Goal: Task Accomplishment & Management: Manage account settings

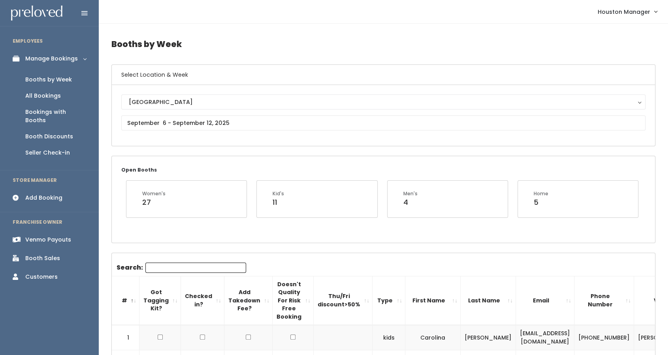
scroll to position [2, 0]
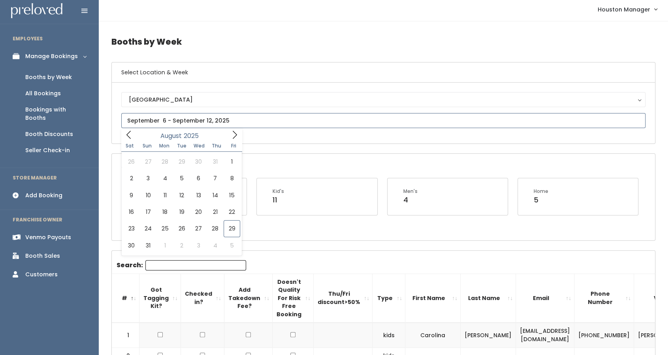
click at [167, 126] on input "text" at bounding box center [383, 120] width 524 height 15
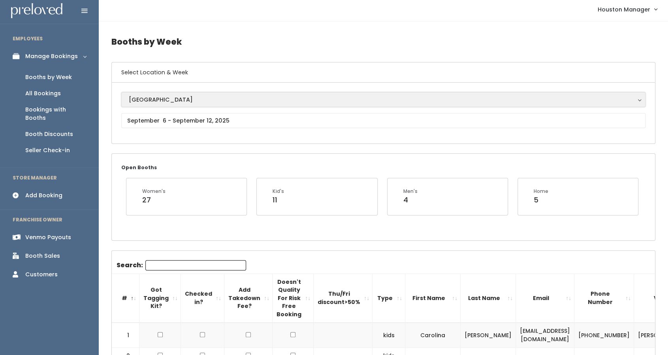
click at [121, 99] on button "[GEOGRAPHIC_DATA]" at bounding box center [383, 99] width 524 height 15
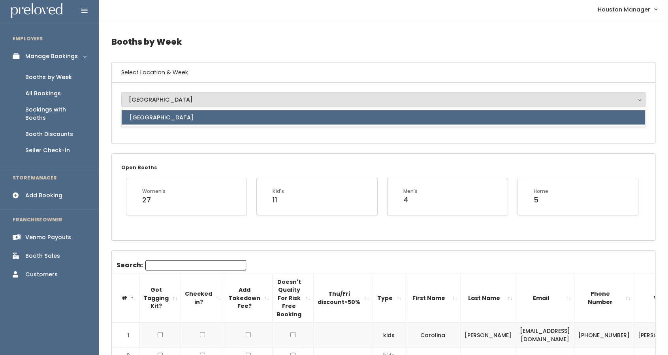
click at [117, 106] on div "Houston Houston Houston" at bounding box center [383, 113] width 543 height 61
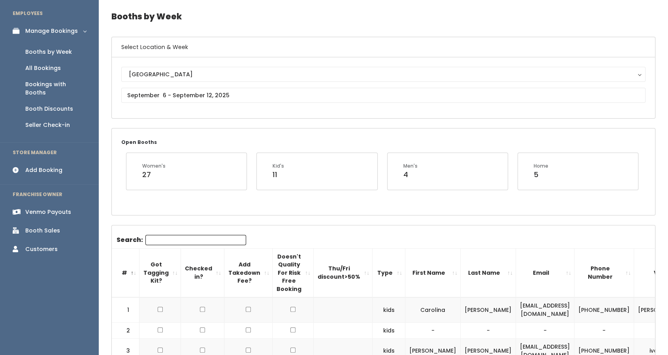
scroll to position [26, 0]
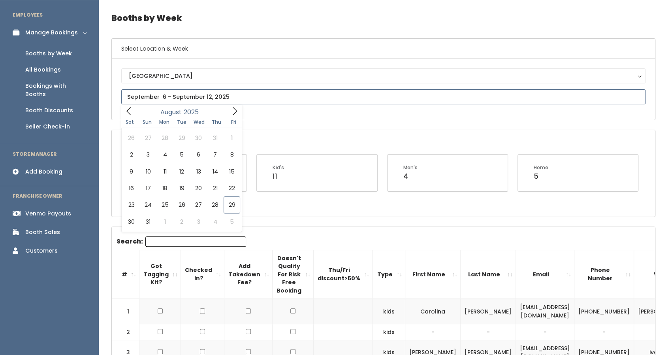
click at [257, 94] on input "text" at bounding box center [383, 96] width 524 height 15
type input "August 30 to September 5"
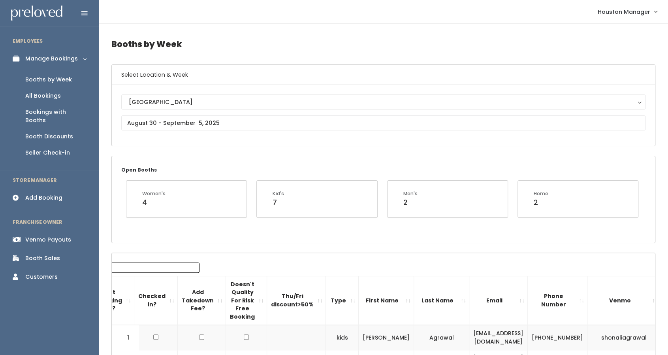
click at [54, 254] on div "Booth Sales" at bounding box center [42, 258] width 35 height 8
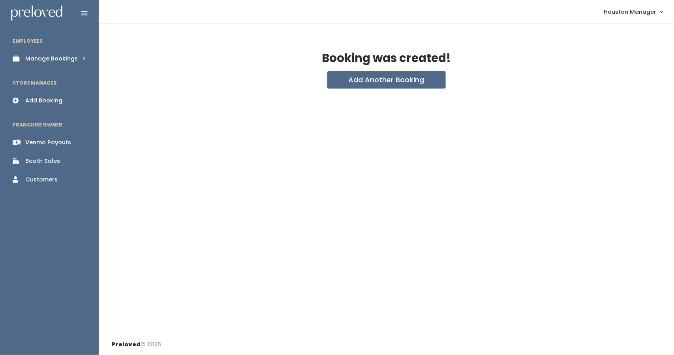
click at [41, 61] on div "Manage Bookings" at bounding box center [51, 58] width 53 height 8
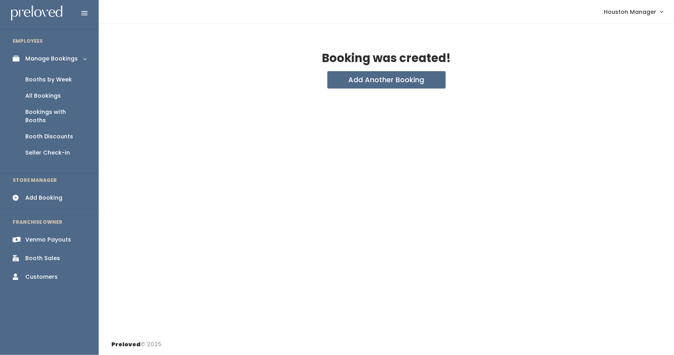
click at [58, 80] on div "Booths by Week" at bounding box center [48, 79] width 47 height 8
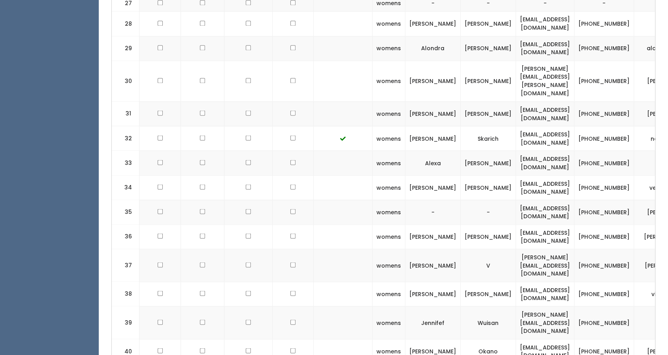
scroll to position [888, 0]
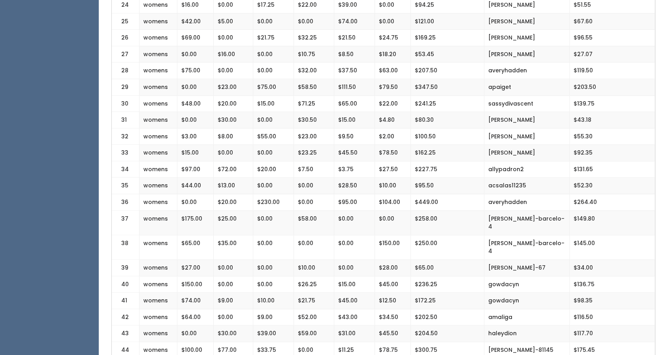
scroll to position [591, 0]
